Goal: Information Seeking & Learning: Learn about a topic

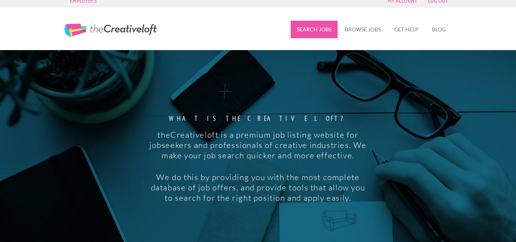
scroll to position [8, 0]
click at [317, 31] on link "Search Jobs" at bounding box center [314, 30] width 47 height 18
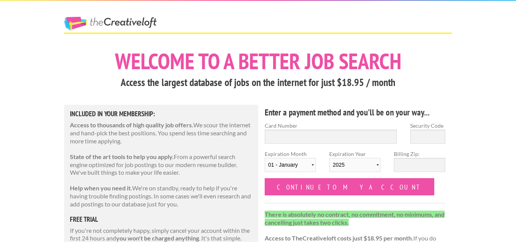
click at [147, 24] on link "The Creative Loft" at bounding box center [110, 24] width 92 height 14
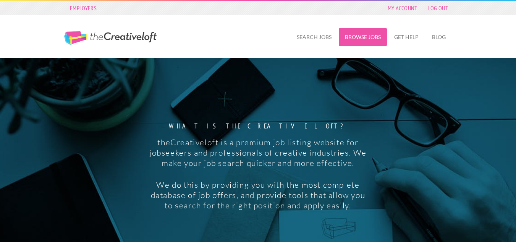
click at [358, 36] on link "Browse Jobs" at bounding box center [363, 37] width 48 height 18
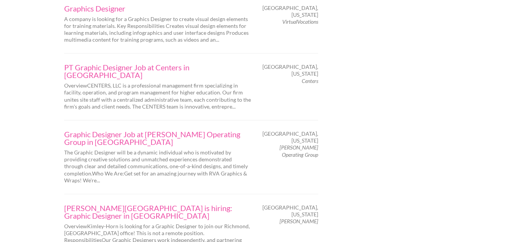
scroll to position [1109, 0]
